Goal: Check status: Check status

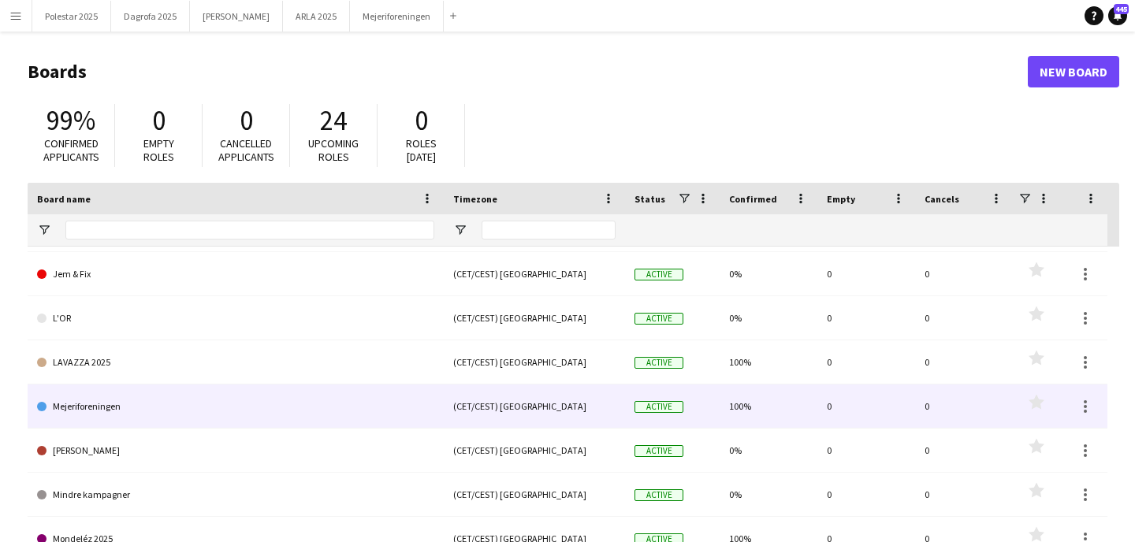
click at [147, 409] on link "Mejeriforeningen" at bounding box center [235, 407] width 397 height 44
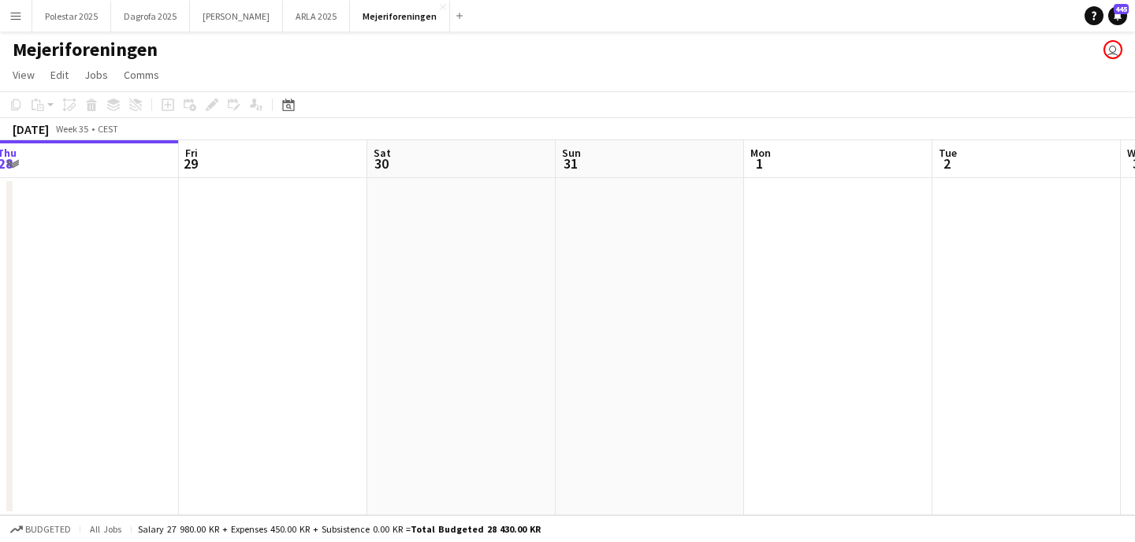
scroll to position [0, 576]
drag, startPoint x: 602, startPoint y: 333, endPoint x: 403, endPoint y: 328, distance: 199.5
click at [403, 328] on app-calendar-viewport "Mon 25 Tue 26 Wed 27 Thu 28 Fri 29 Sat 30 Sun 31 Mon 1 Tue 2 Wed 3 Thu 4 1/1 1 …" at bounding box center [567, 327] width 1135 height 375
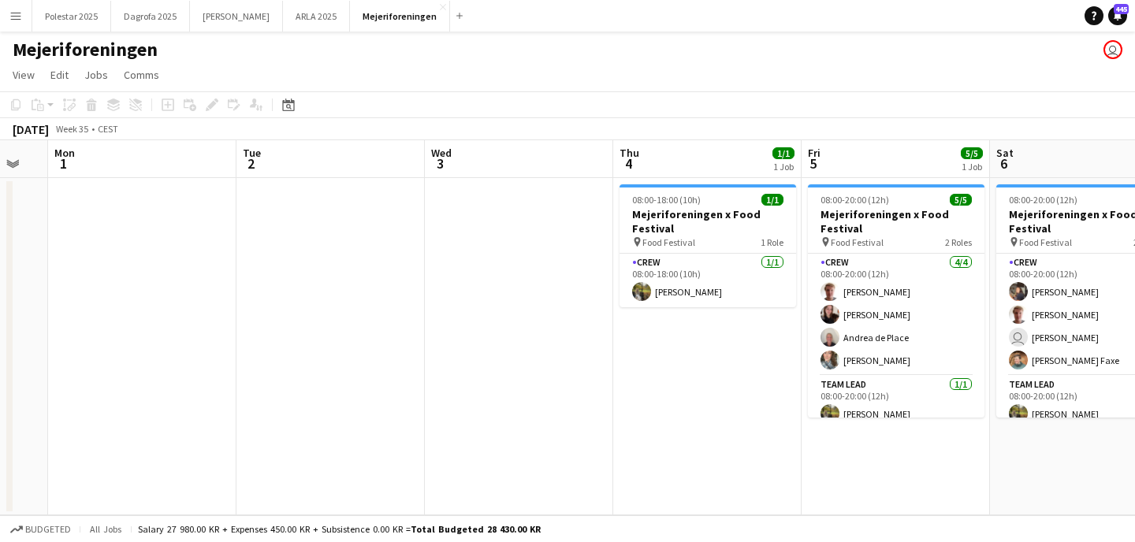
scroll to position [0, 527]
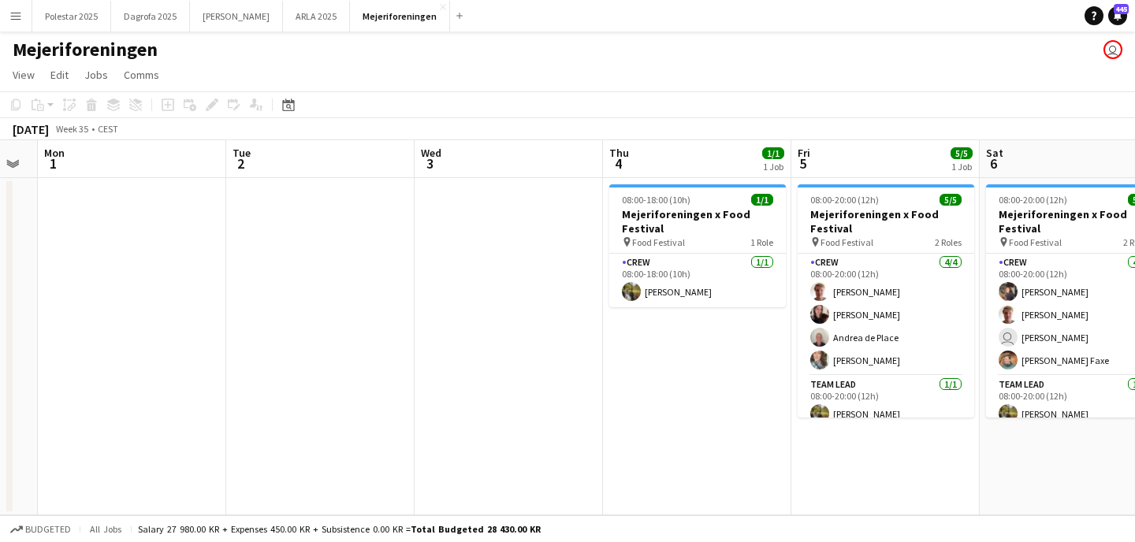
drag, startPoint x: 753, startPoint y: 294, endPoint x: 49, endPoint y: 295, distance: 704.6
click at [49, 295] on app-calendar-viewport "Fri 29 Sat 30 Sun 31 Mon 1 Tue 2 Wed 3 Thu 4 1/1 1 Job Fri 5 5/5 1 Job Sat 6 5/…" at bounding box center [567, 327] width 1135 height 375
click at [656, 265] on app-card-role "Crew 1/1 08:00-18:00 (10h) Natasha Pedersen" at bounding box center [697, 281] width 177 height 54
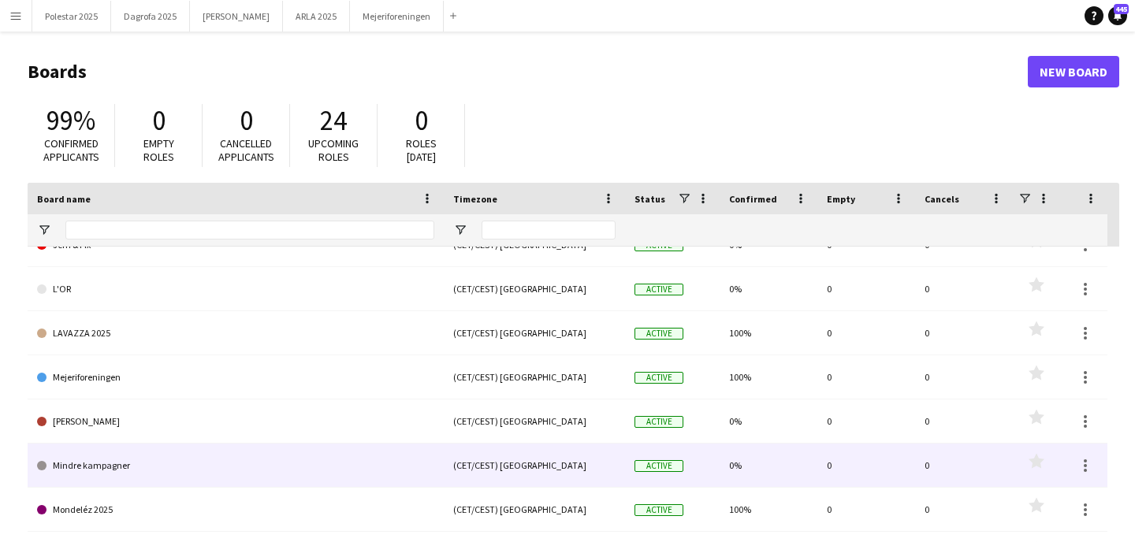
scroll to position [201, 0]
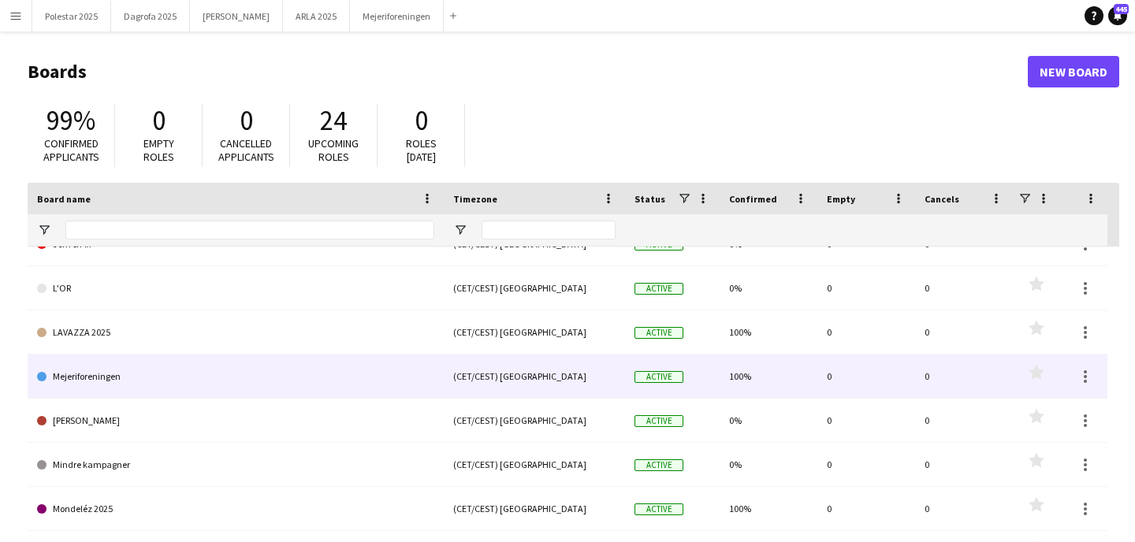
click at [143, 366] on link "Mejeriforeningen" at bounding box center [235, 377] width 397 height 44
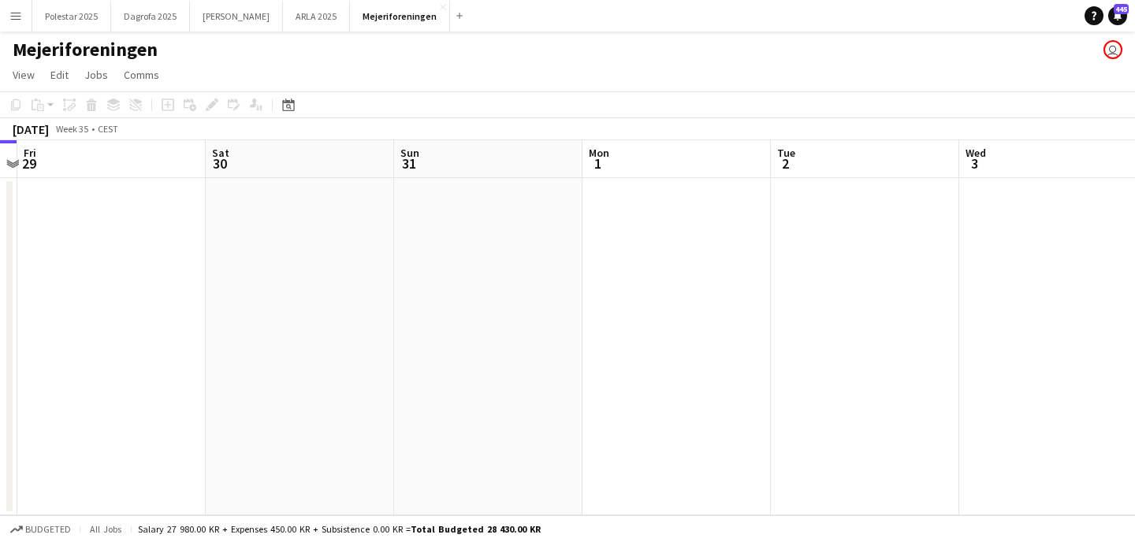
scroll to position [0, 759]
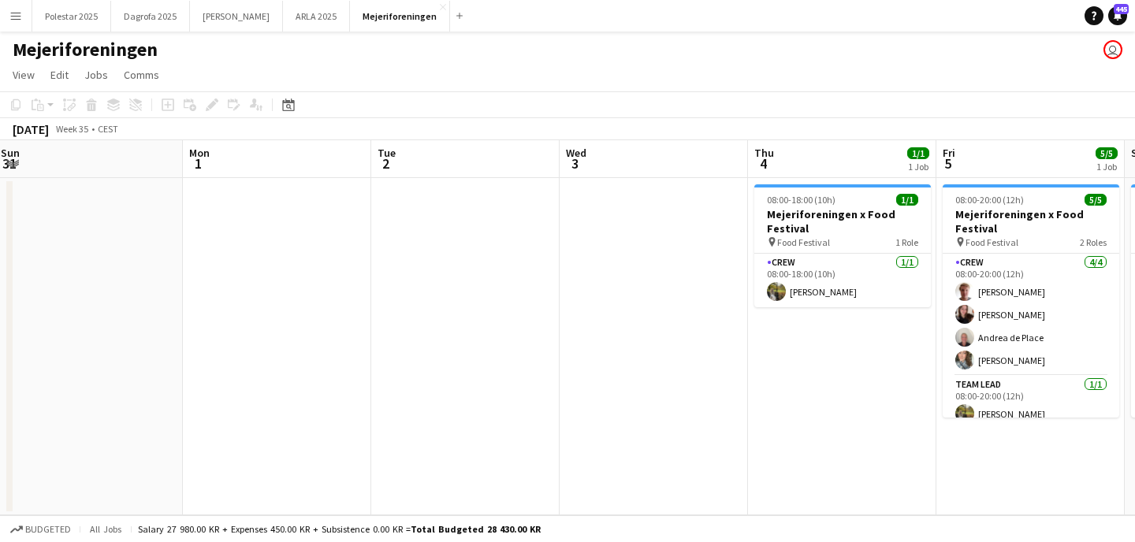
drag, startPoint x: 759, startPoint y: 321, endPoint x: 0, endPoint y: 292, distance: 759.5
click at [0, 292] on app-calendar-viewport "Wed 27 Thu 28 Fri 29 Sat 30 Sun 31 Mon 1 Tue 2 Wed 3 Thu 4 1/1 1 Job Fri 5 5/5 …" at bounding box center [567, 327] width 1135 height 375
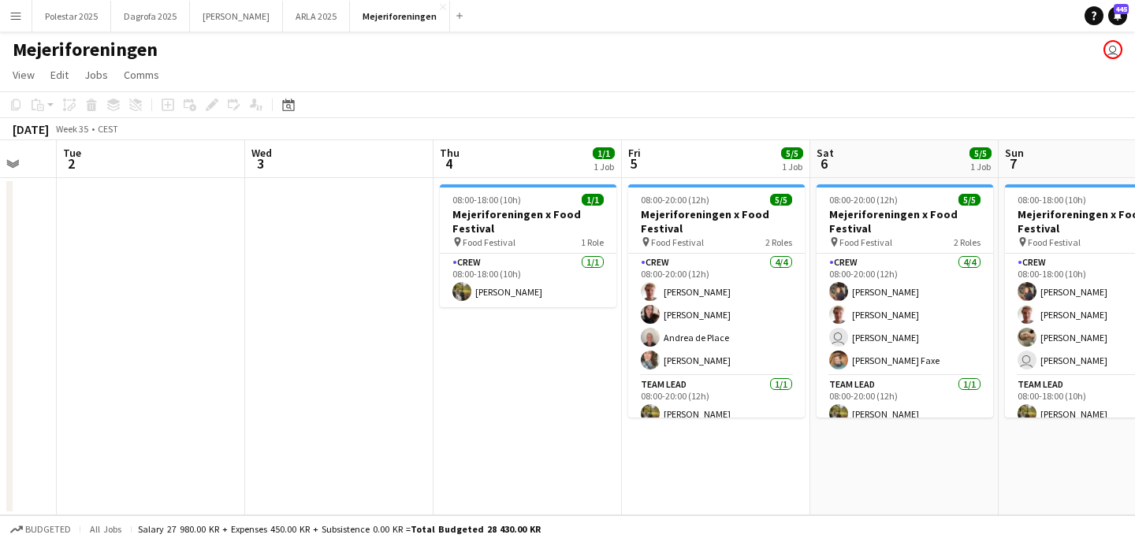
scroll to position [0, 696]
drag, startPoint x: 617, startPoint y: 304, endPoint x: 303, endPoint y: 292, distance: 313.9
click at [303, 292] on app-calendar-viewport "Fri 29 Sat 30 Sun 31 Mon 1 Tue 2 Wed 3 Thu 4 1/1 1 Job Fri 5 5/5 1 Job Sat 6 5/…" at bounding box center [567, 327] width 1135 height 375
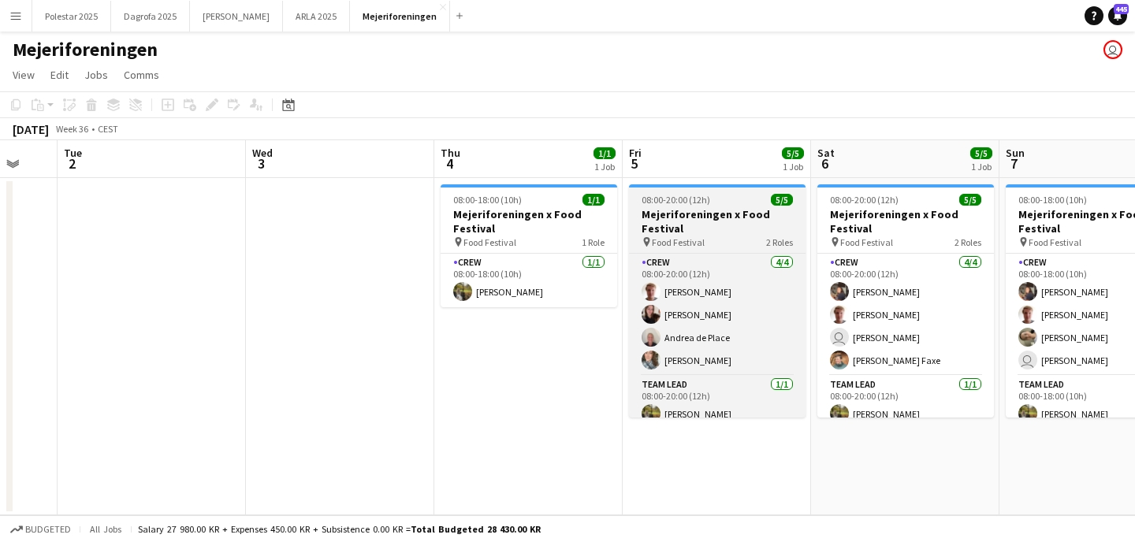
click at [701, 210] on h3 "Mejeriforeningen x Food Festival" at bounding box center [717, 221] width 177 height 28
